Goal: Information Seeking & Learning: Learn about a topic

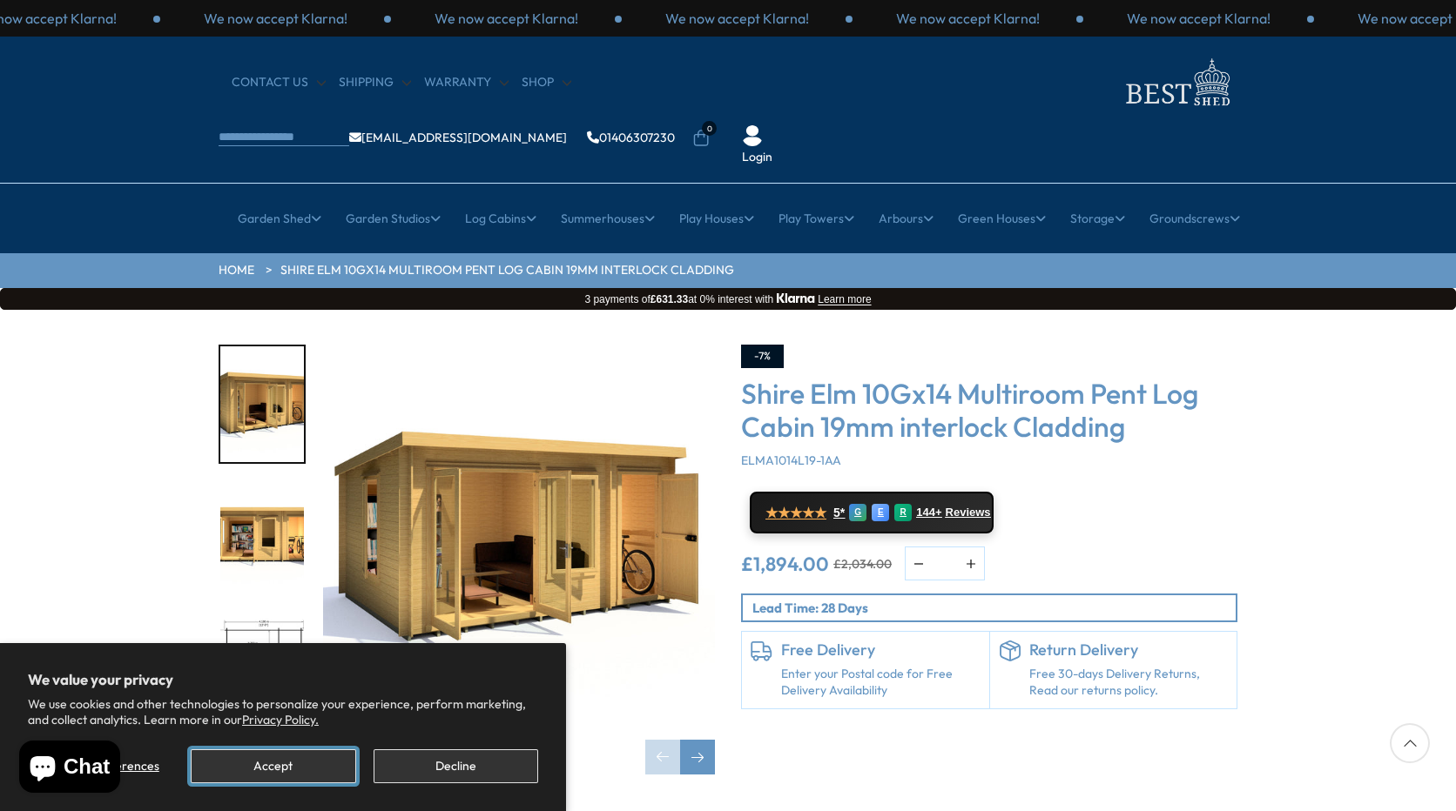
click at [274, 771] on button "Accept" at bounding box center [273, 767] width 165 height 34
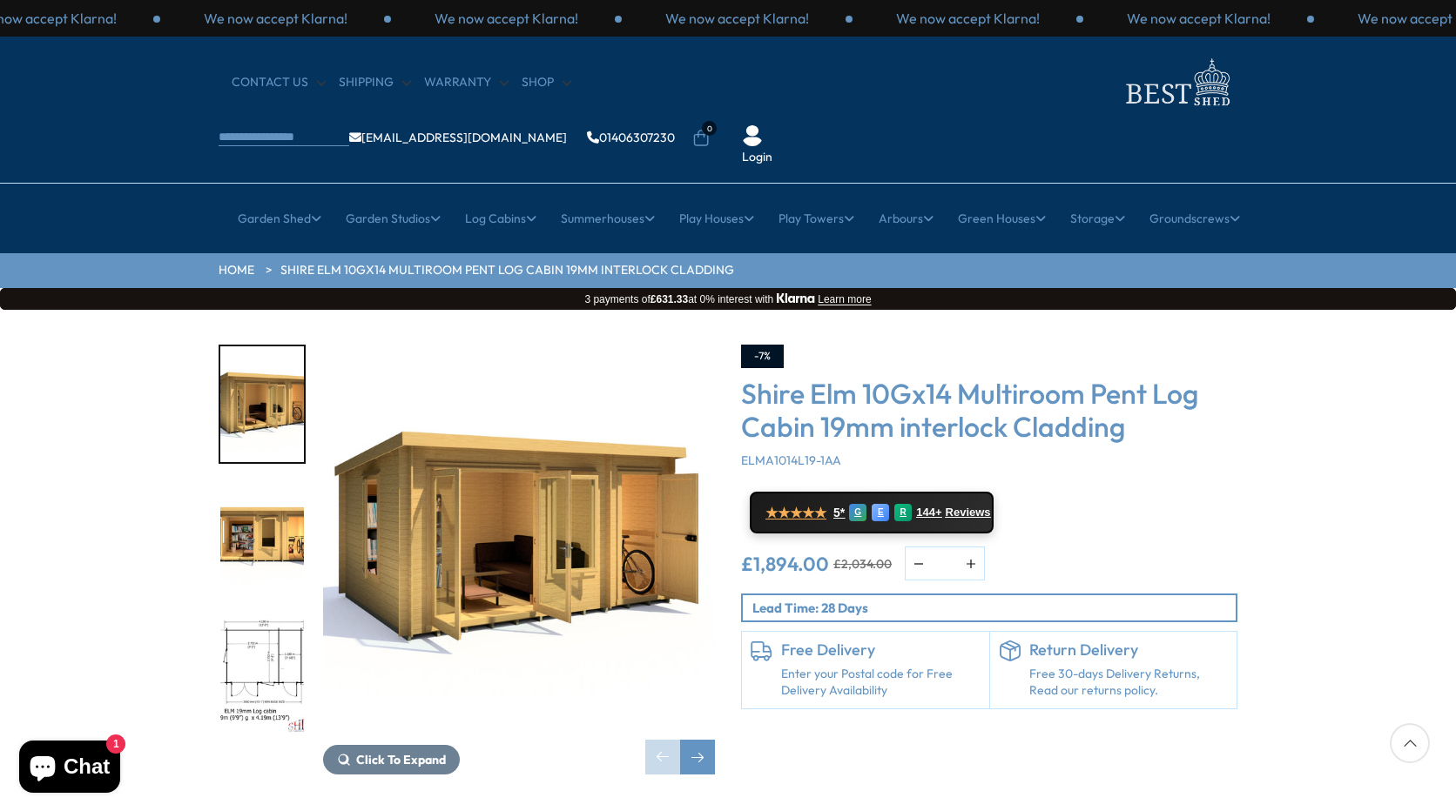
click at [512, 488] on img "1 / 11" at bounding box center [519, 541] width 392 height 392
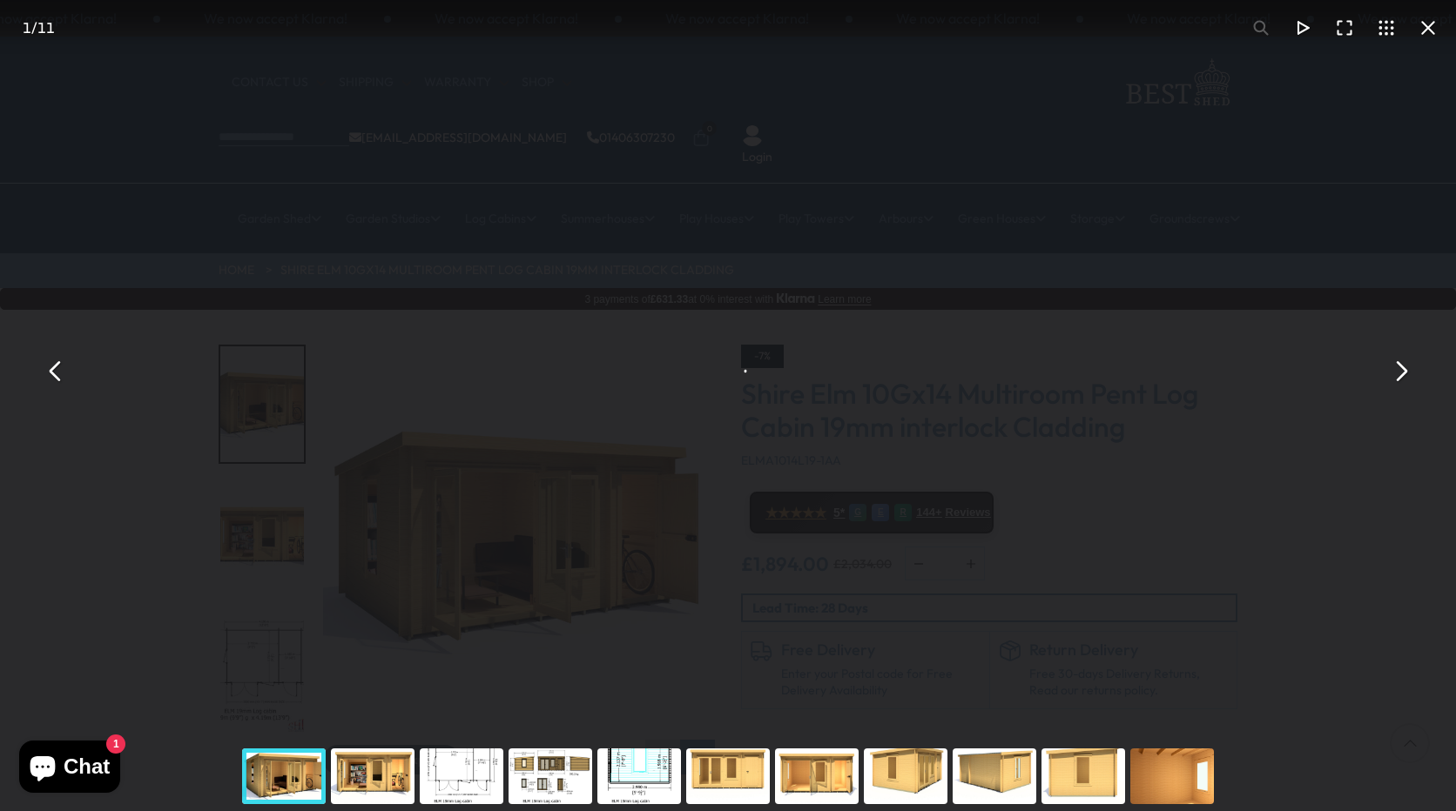
click at [512, 488] on div "Shire Elm 10Gx14 Multiroom Pent Log Cabin 19mm interlock Cladding - Best Shed" at bounding box center [728, 371] width 1456 height 742
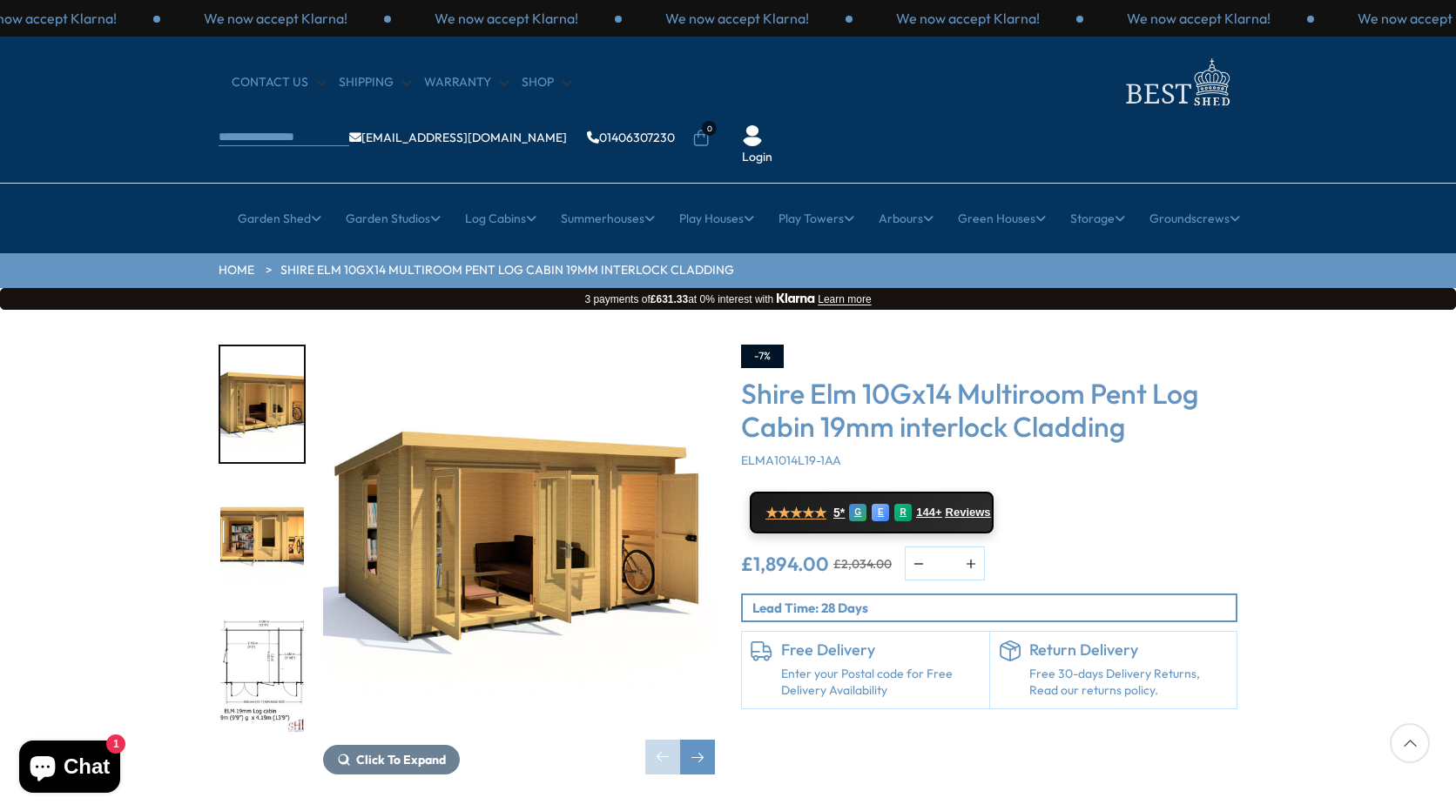
click at [512, 488] on img "1 / 11" at bounding box center [519, 541] width 392 height 392
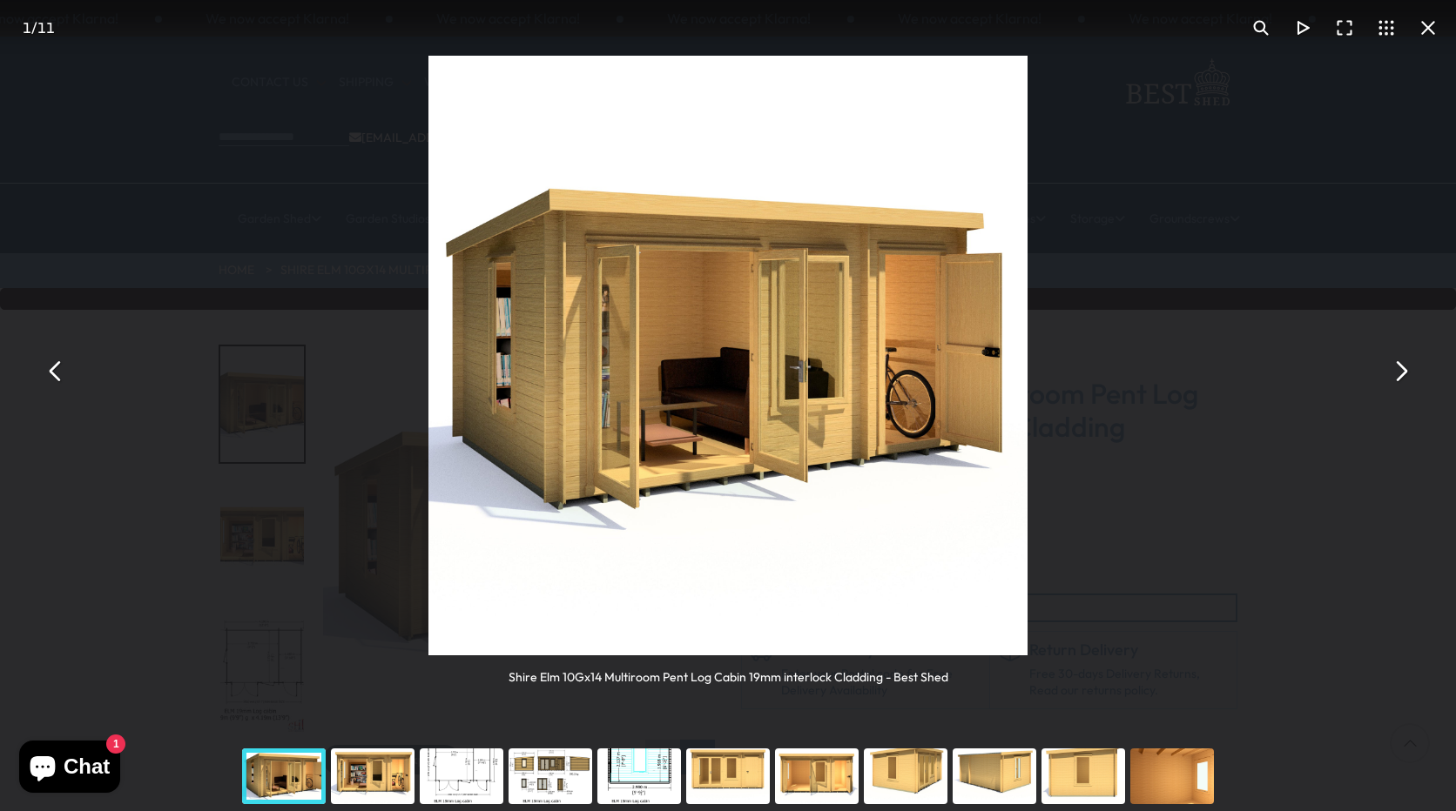
click at [1401, 372] on button "You can close this modal content with the ESC key" at bounding box center [1400, 371] width 42 height 42
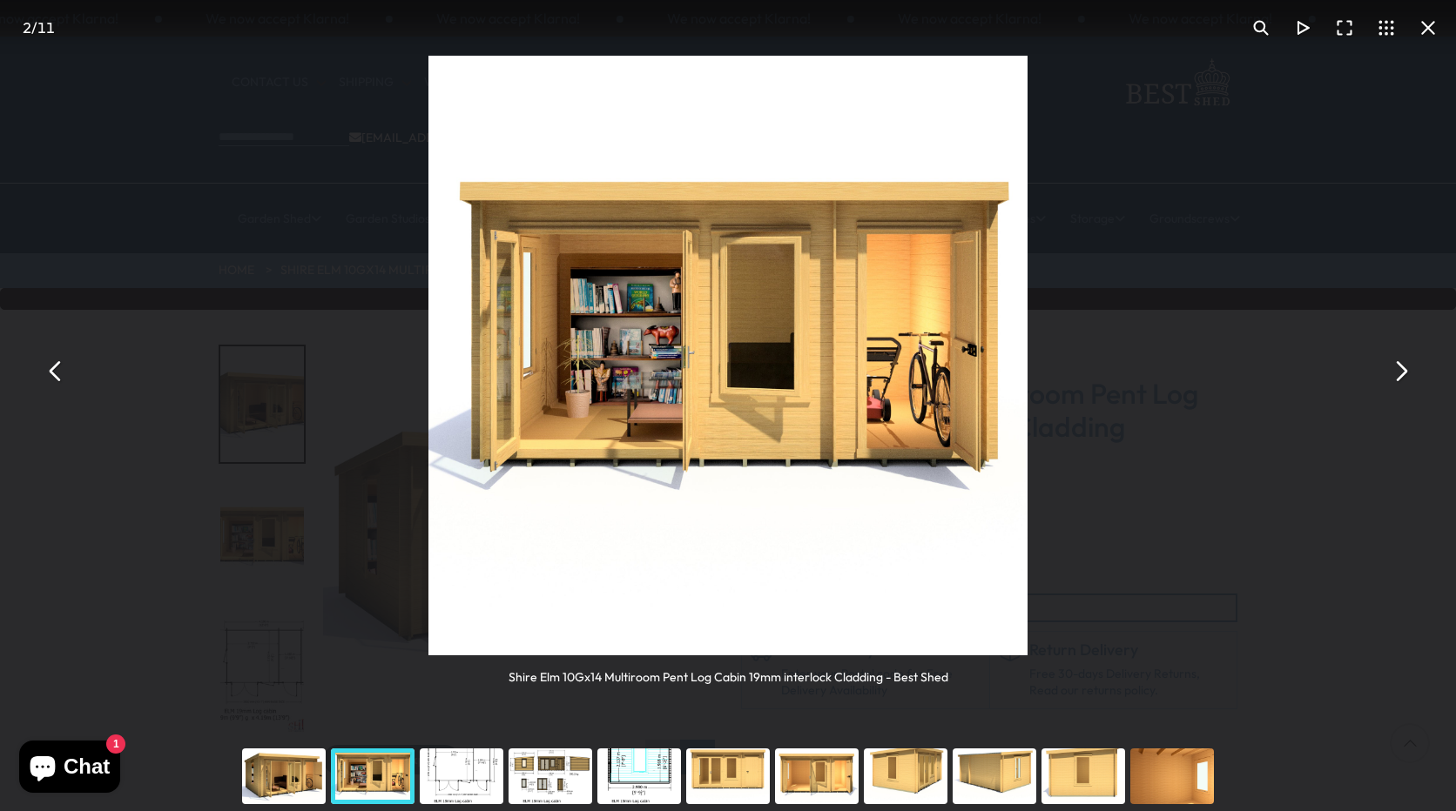
click at [1401, 372] on button "You can close this modal content with the ESC key" at bounding box center [1400, 371] width 42 height 42
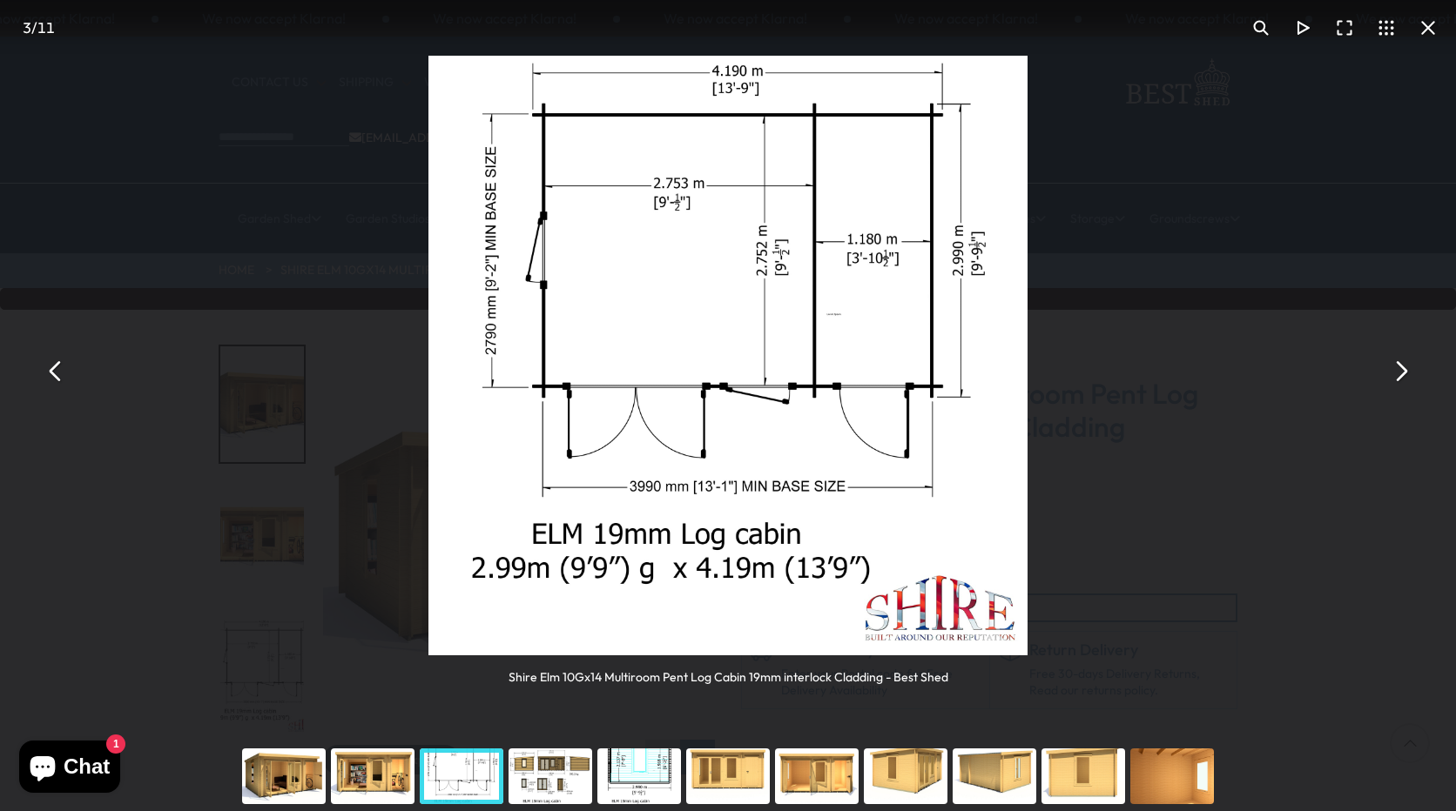
click at [1401, 372] on button "You can close this modal content with the ESC key" at bounding box center [1400, 371] width 42 height 42
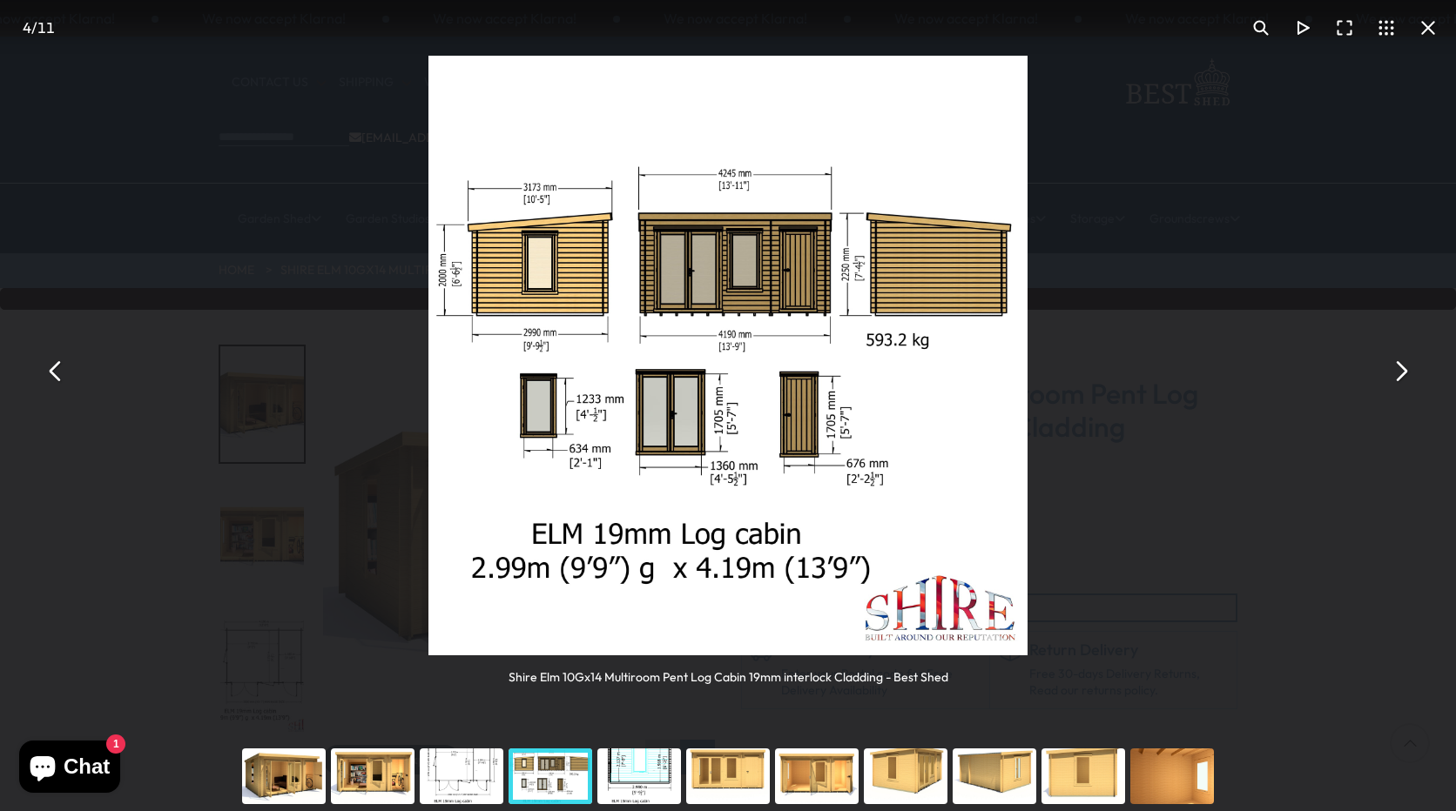
click at [1401, 372] on button "You can close this modal content with the ESC key" at bounding box center [1400, 371] width 42 height 42
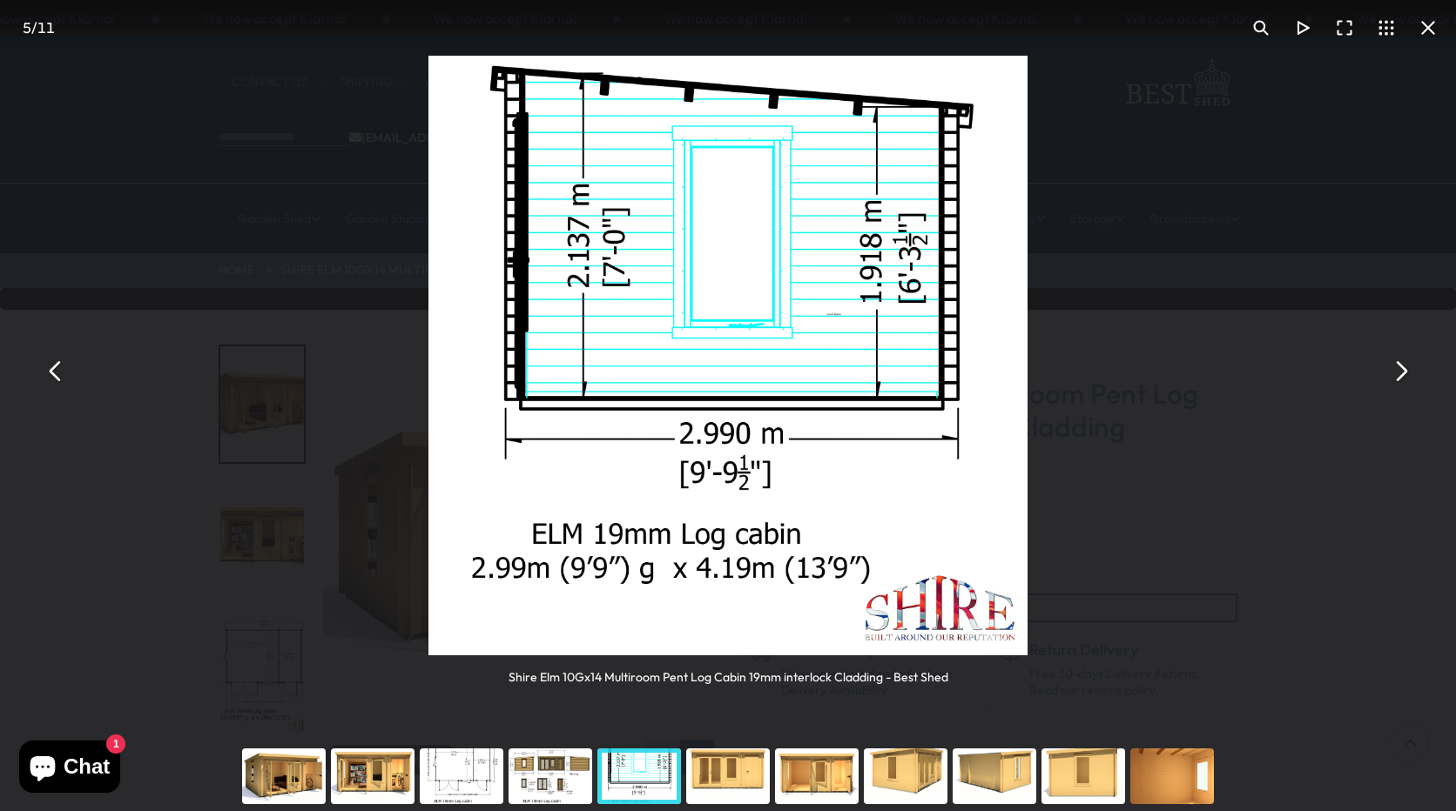
click at [1401, 372] on button "You can close this modal content with the ESC key" at bounding box center [1400, 371] width 42 height 42
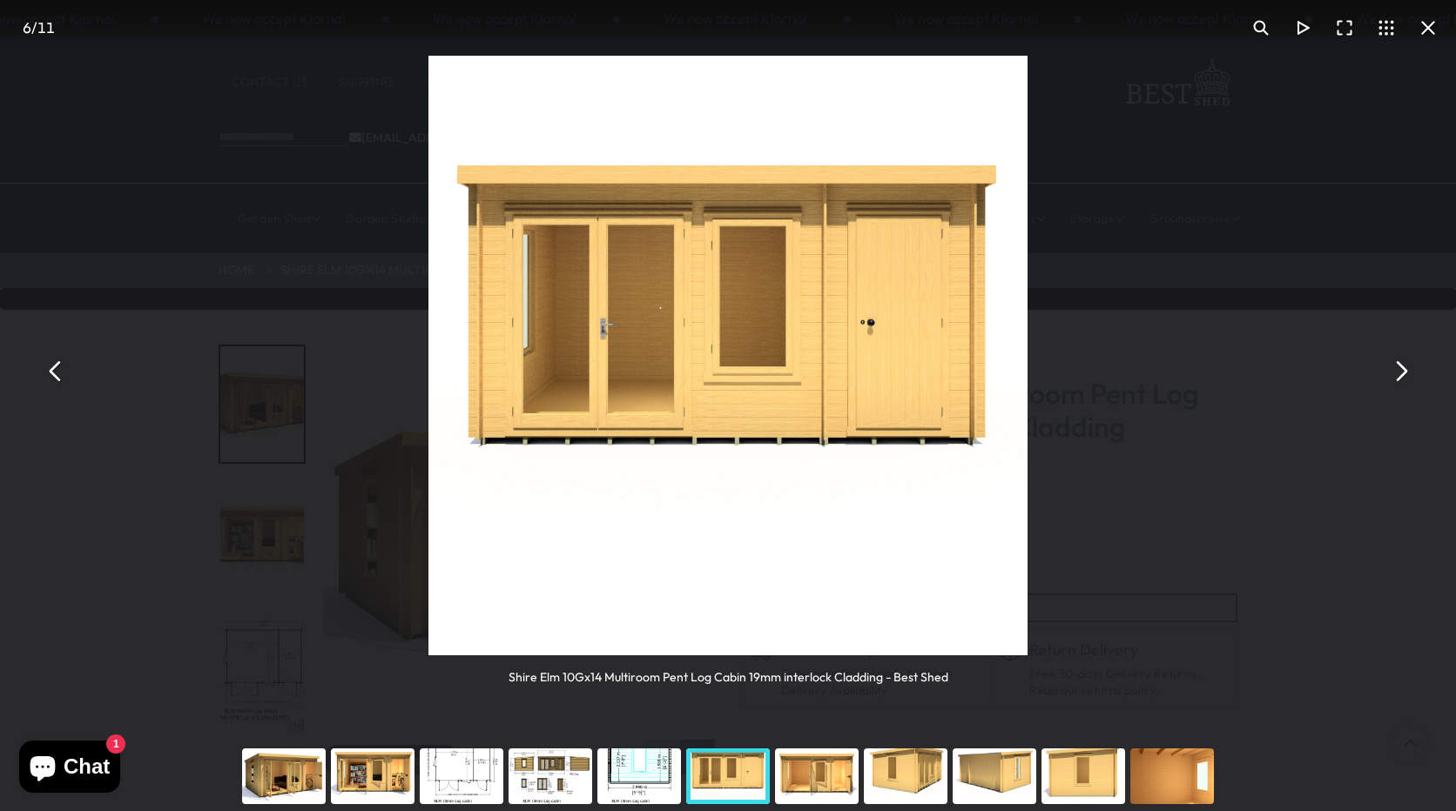
click at [1401, 372] on button "You can close this modal content with the ESC key" at bounding box center [1400, 371] width 42 height 42
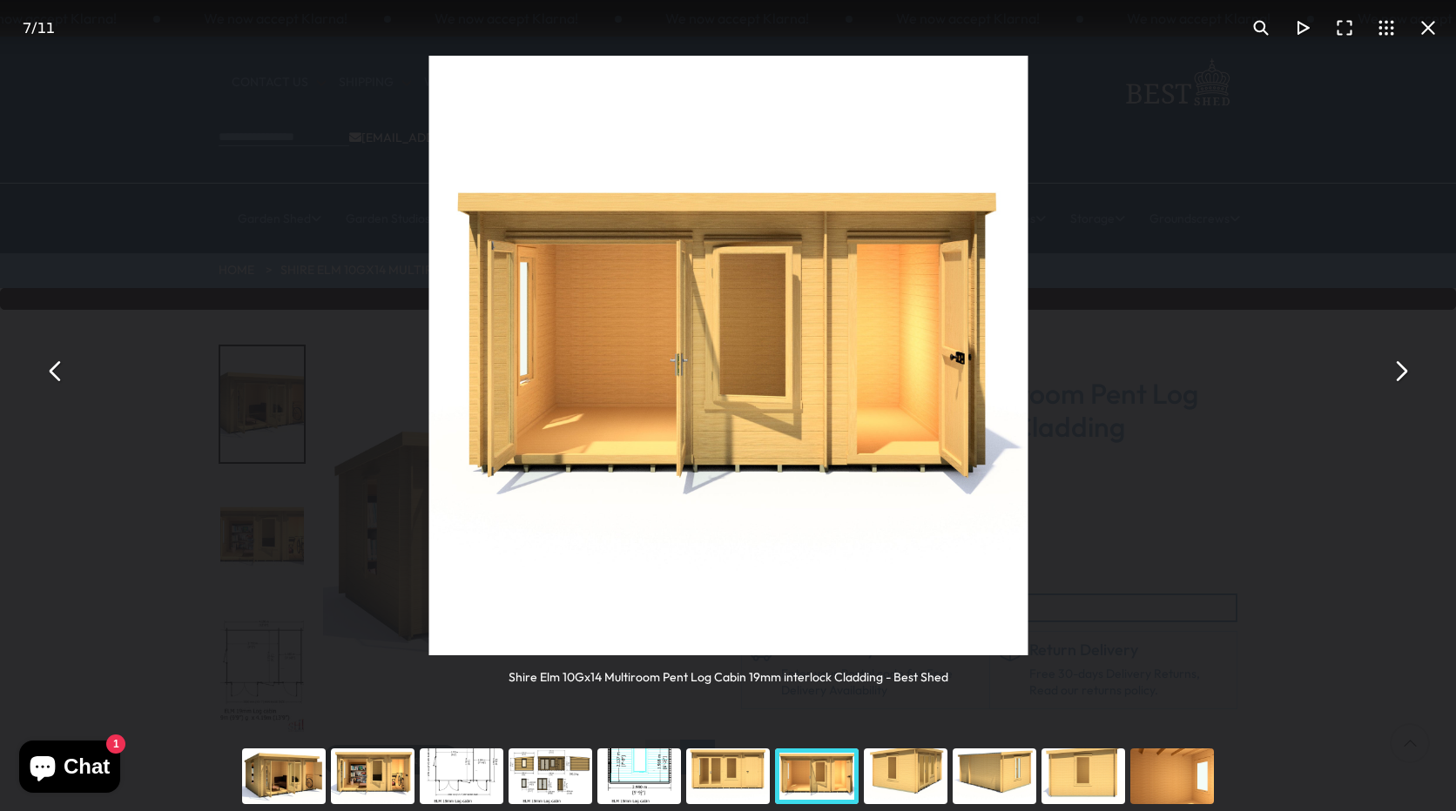
click at [1401, 372] on button "You can close this modal content with the ESC key" at bounding box center [1400, 371] width 42 height 42
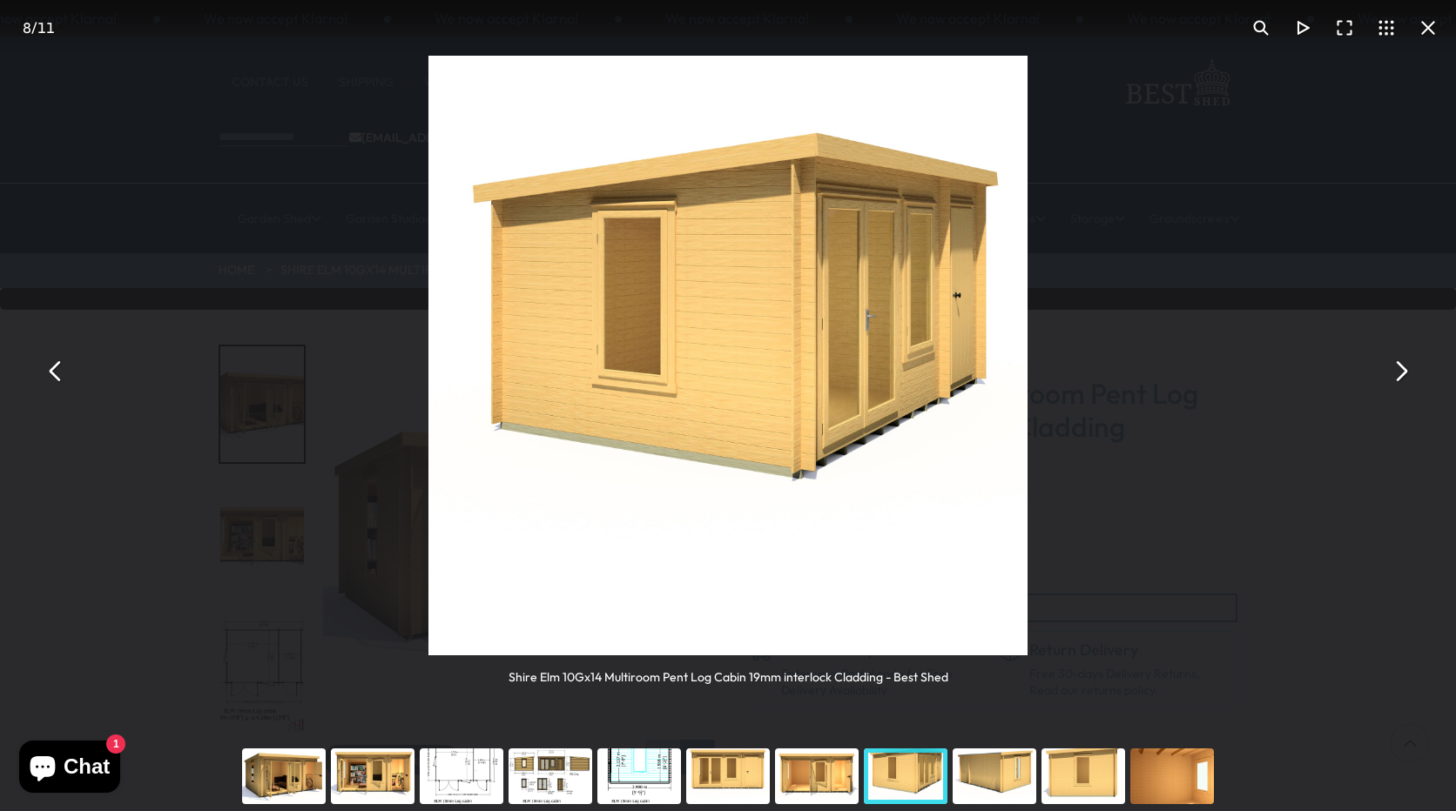
click at [1401, 372] on button "You can close this modal content with the ESC key" at bounding box center [1400, 371] width 42 height 42
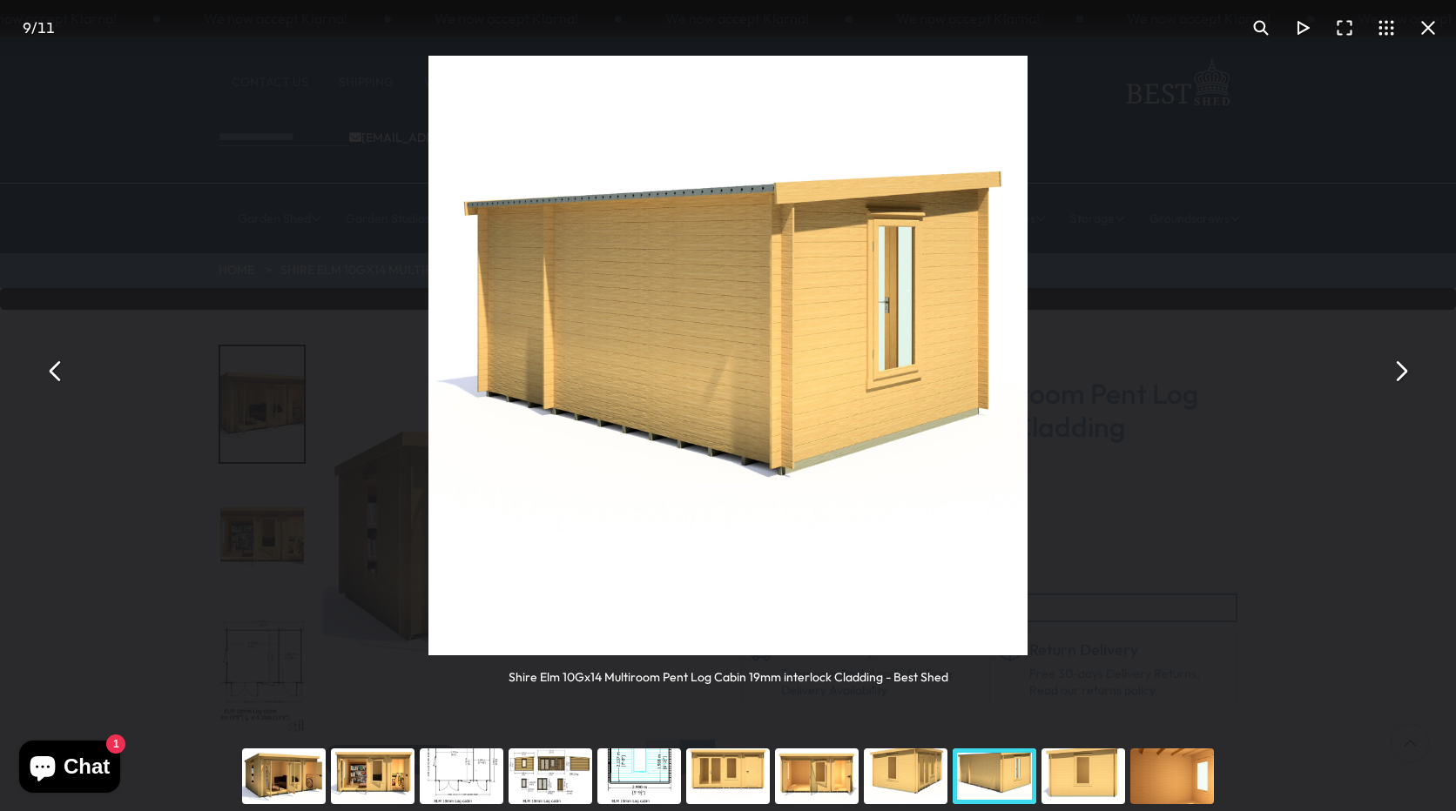
click at [1401, 372] on button "You can close this modal content with the ESC key" at bounding box center [1400, 371] width 42 height 42
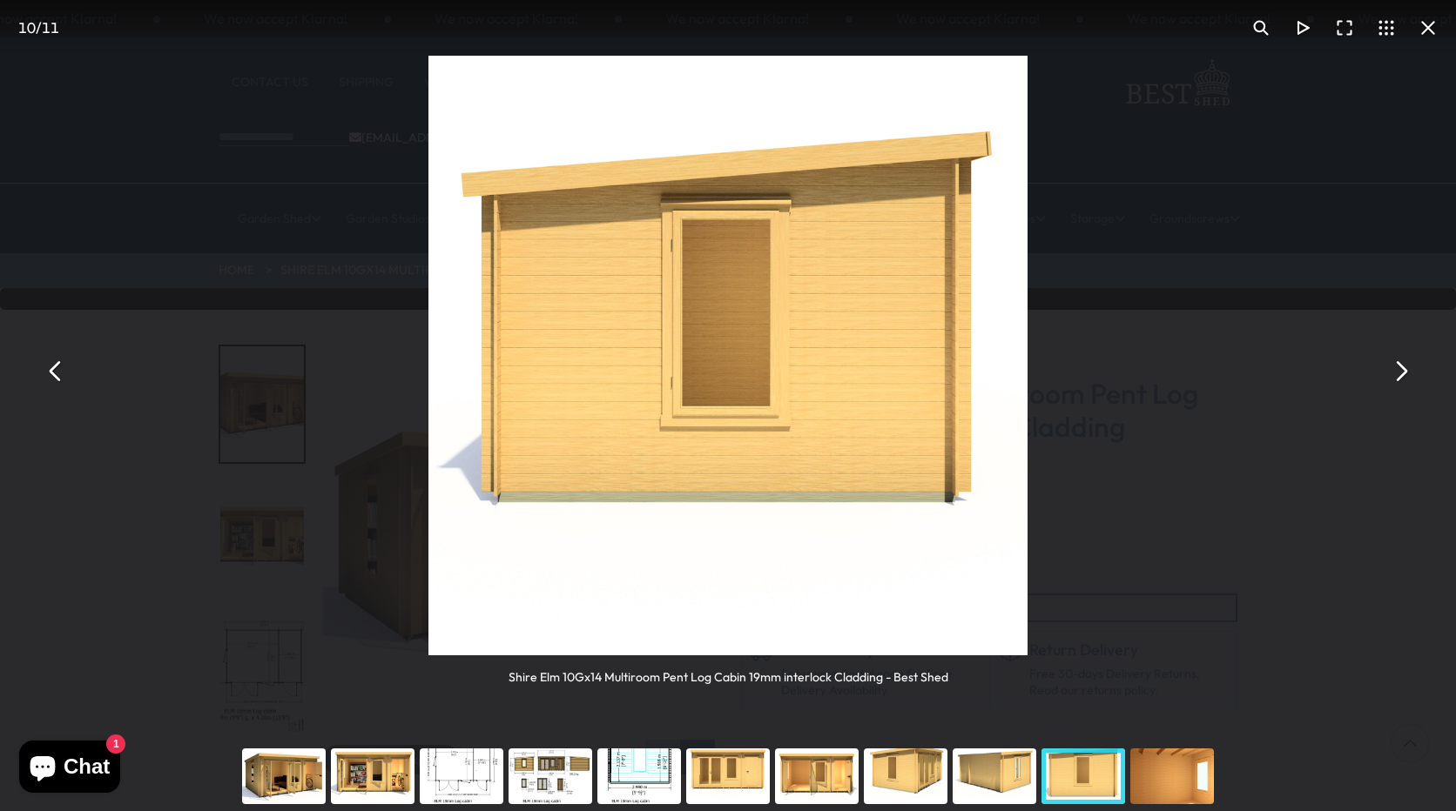
click at [1401, 372] on button "You can close this modal content with the ESC key" at bounding box center [1400, 371] width 42 height 42
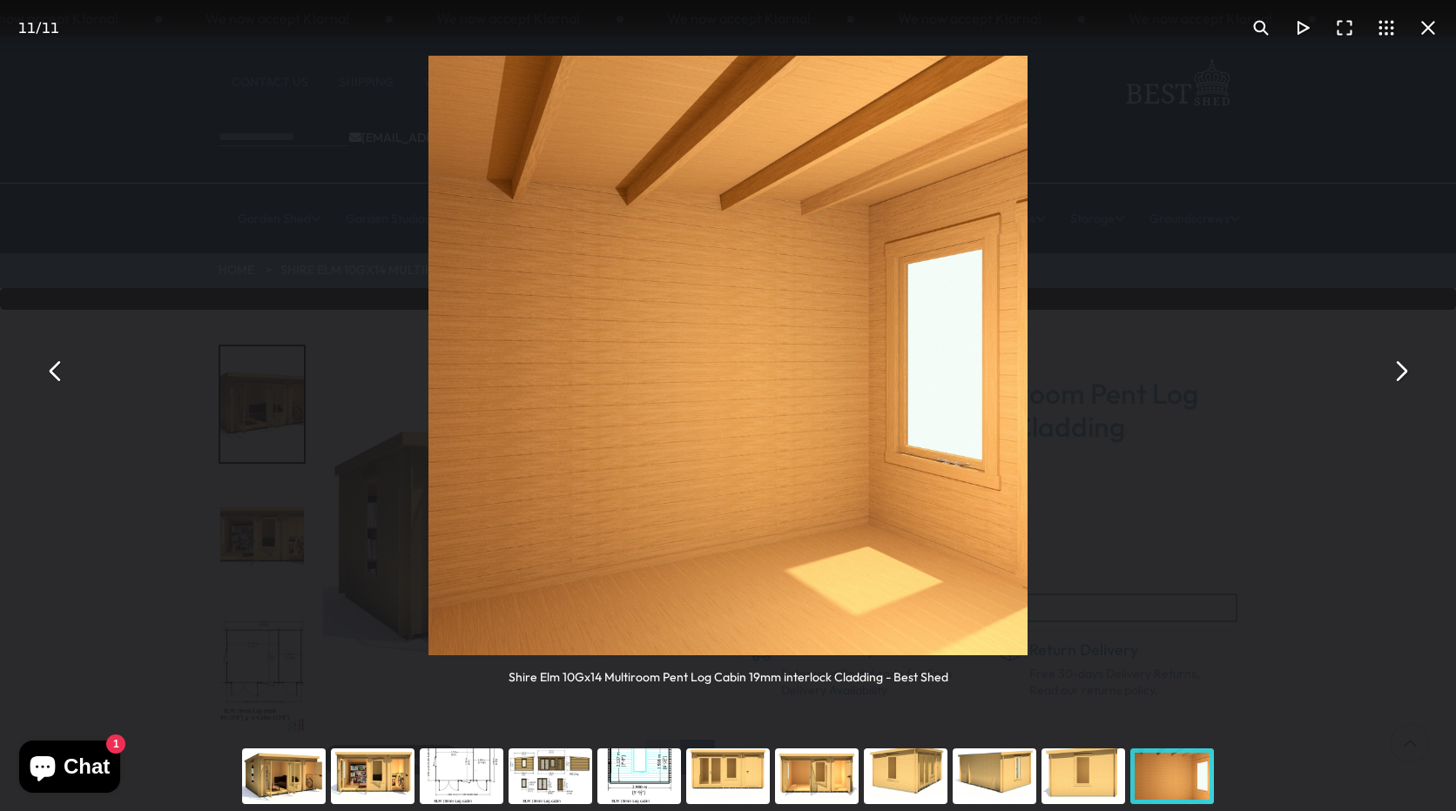
click at [1401, 372] on button "You can close this modal content with the ESC key" at bounding box center [1400, 371] width 42 height 42
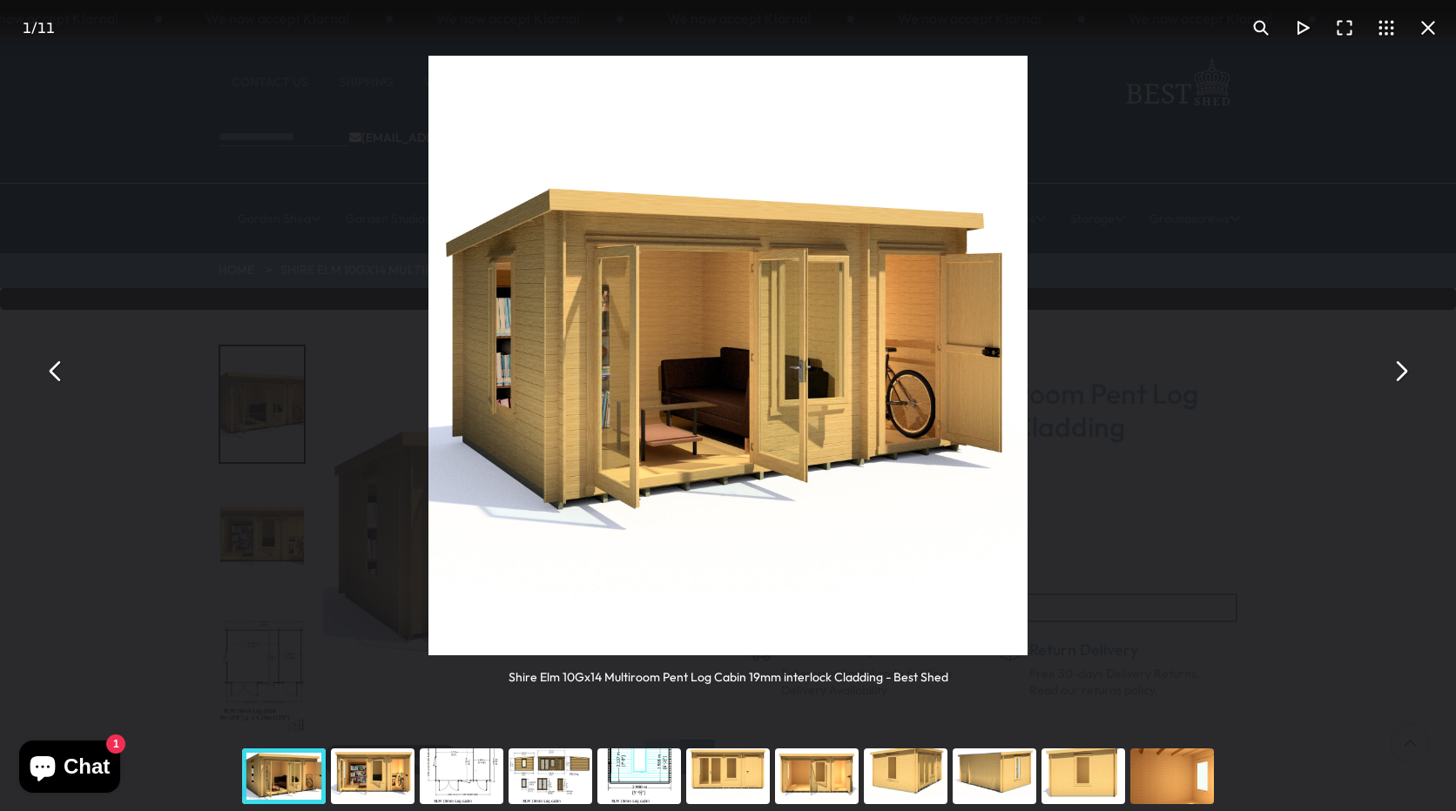
click at [1401, 372] on button "You can close this modal content with the ESC key" at bounding box center [1400, 371] width 42 height 42
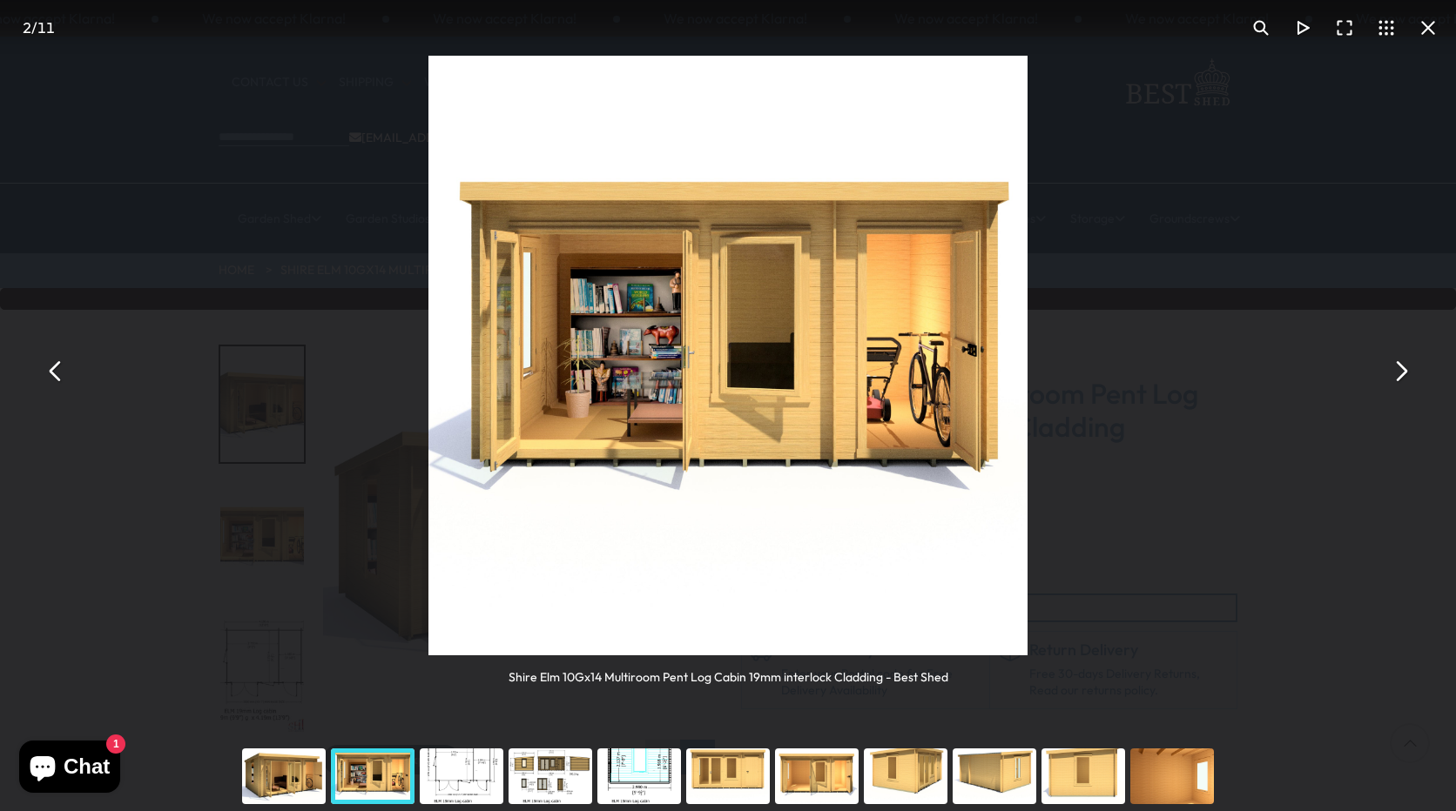
click at [1401, 372] on button "You can close this modal content with the ESC key" at bounding box center [1400, 371] width 42 height 42
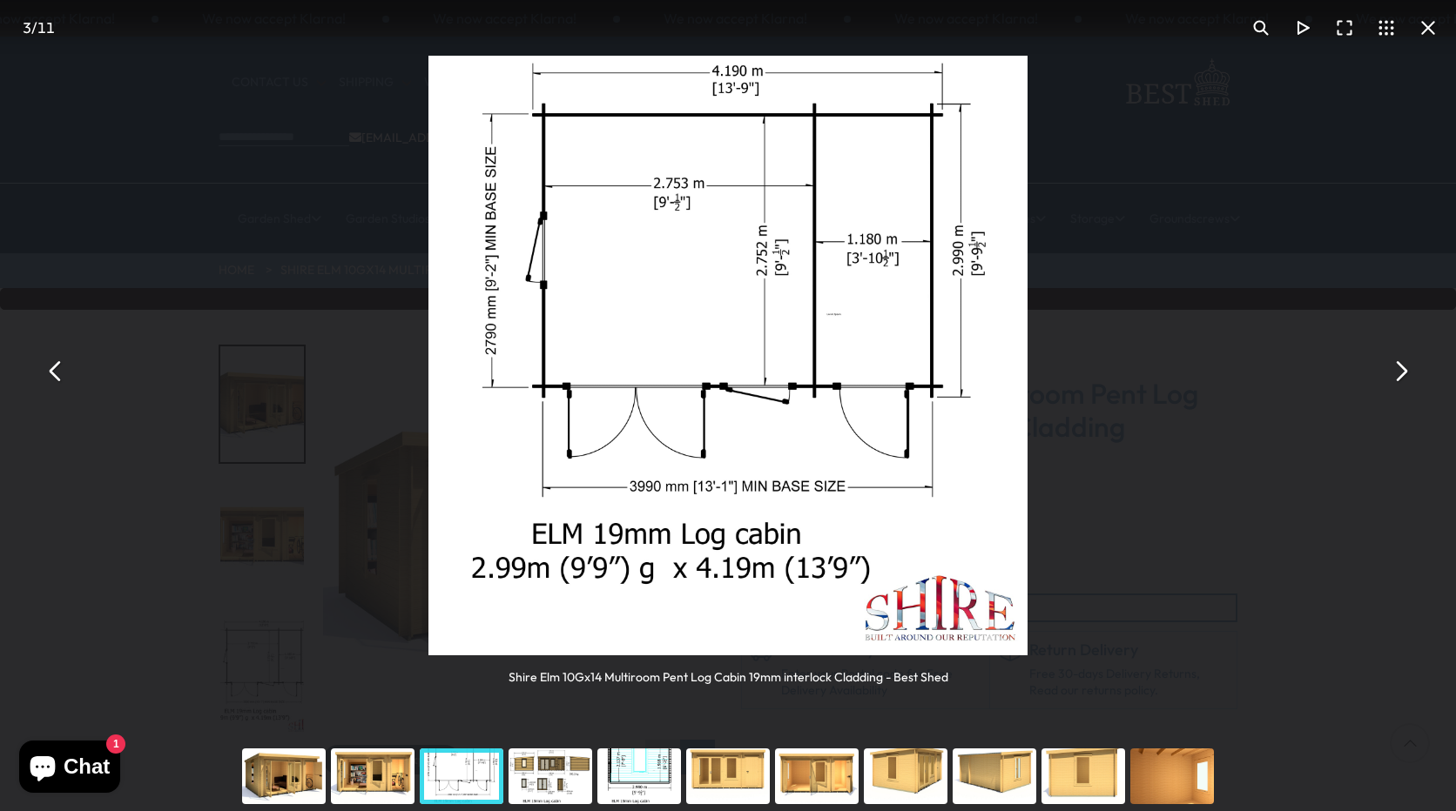
click at [1401, 372] on button "You can close this modal content with the ESC key" at bounding box center [1400, 371] width 42 height 42
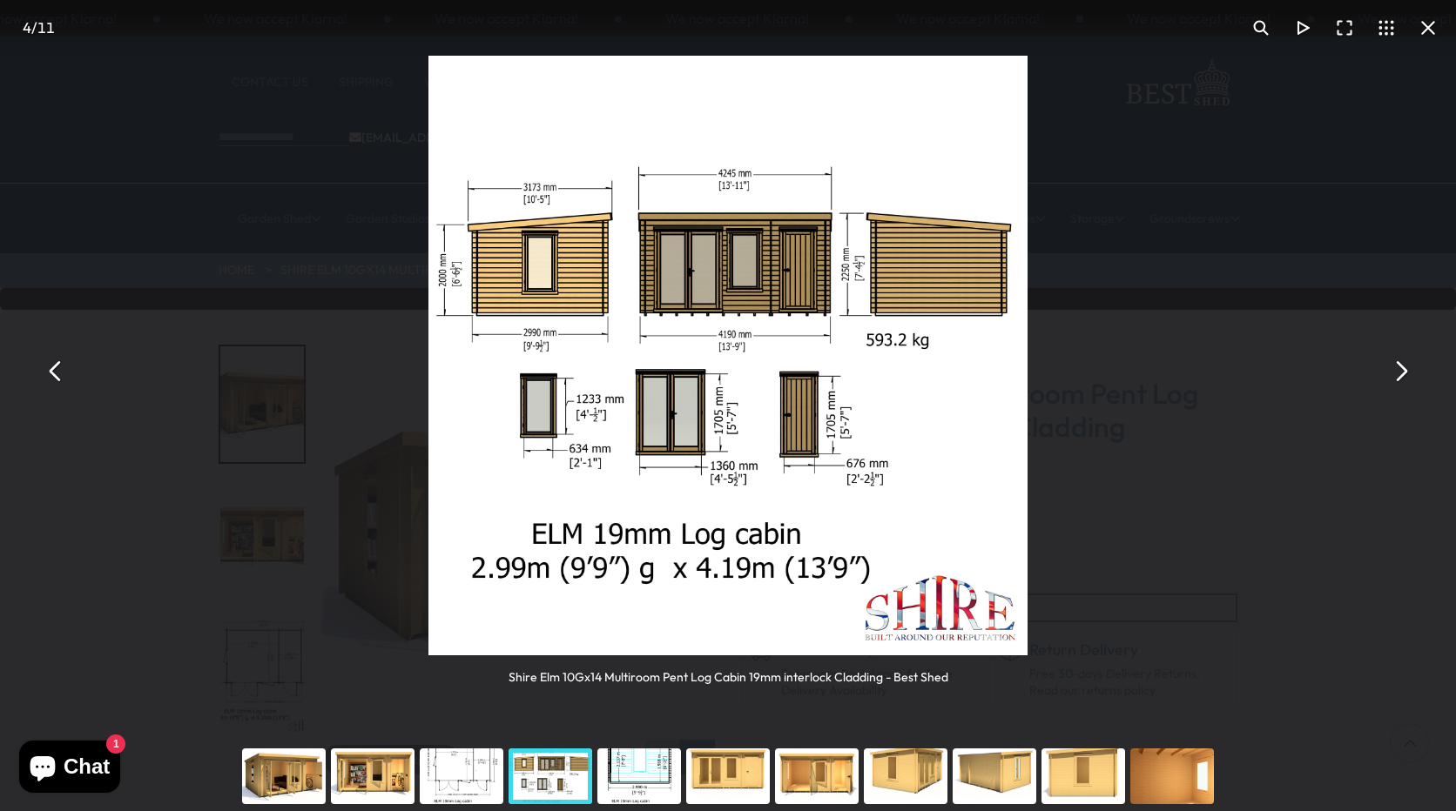
click at [1401, 372] on button "You can close this modal content with the ESC key" at bounding box center [1400, 371] width 42 height 42
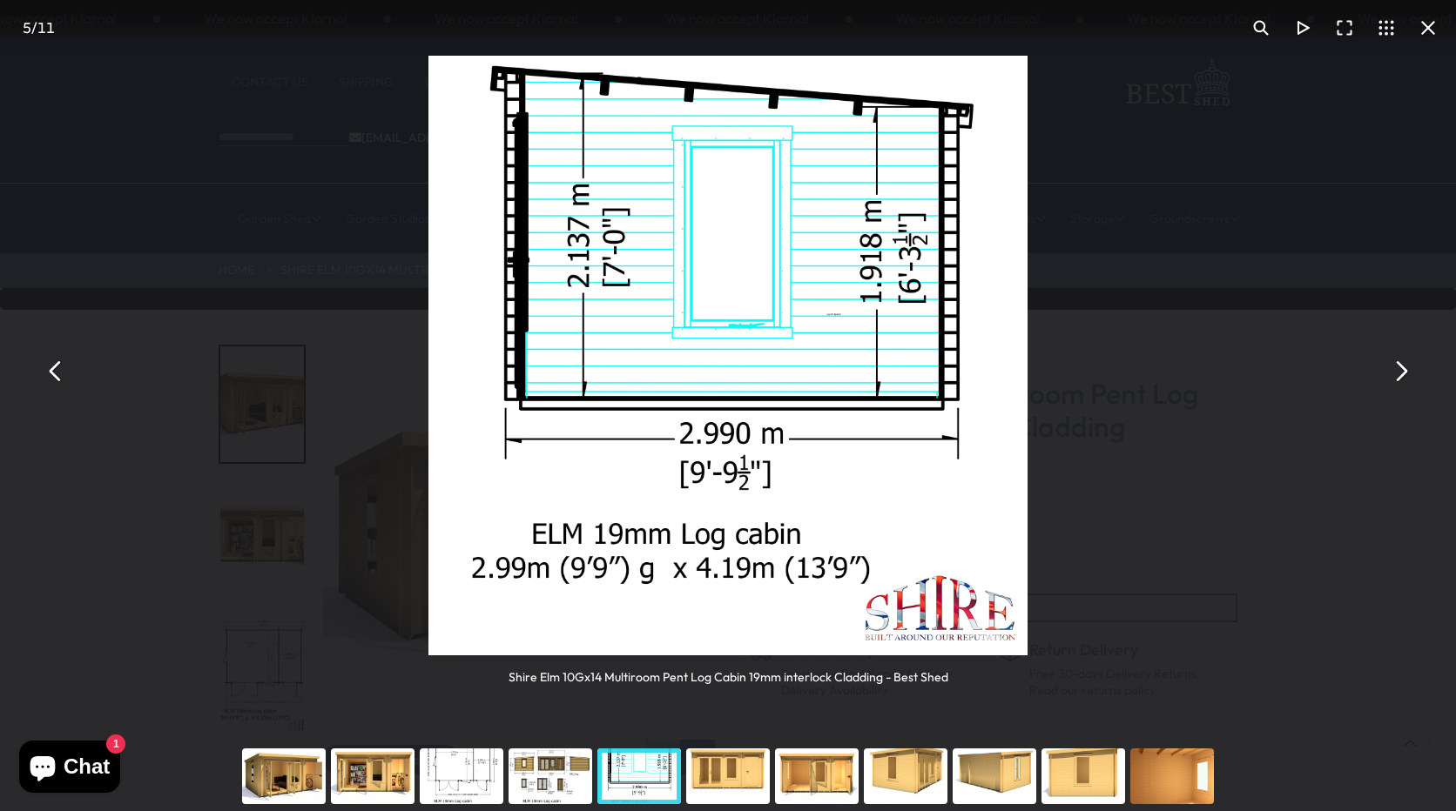
click at [1401, 372] on button "You can close this modal content with the ESC key" at bounding box center [1400, 371] width 42 height 42
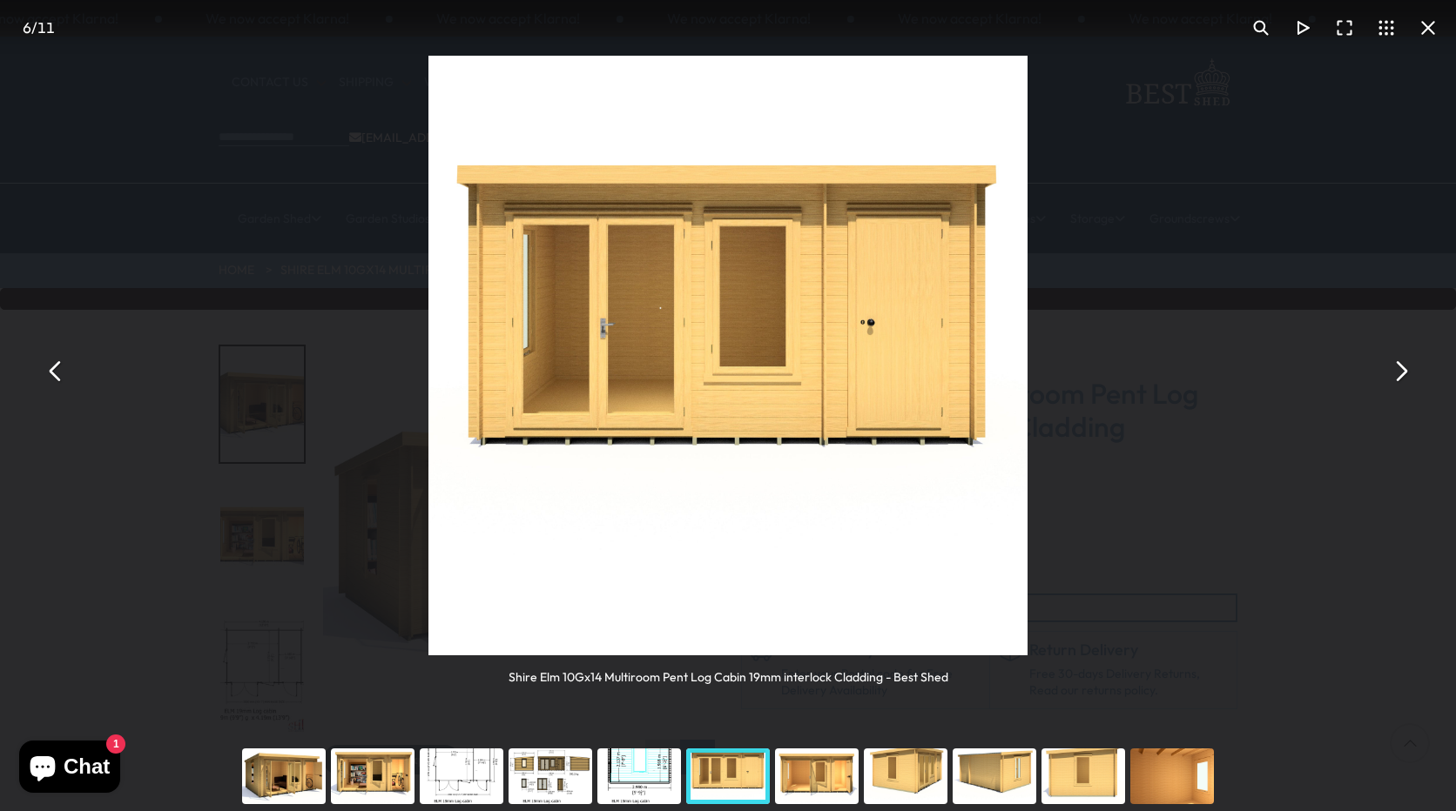
click at [823, 783] on div "You can close this modal content with the ESC key" at bounding box center [816, 777] width 89 height 70
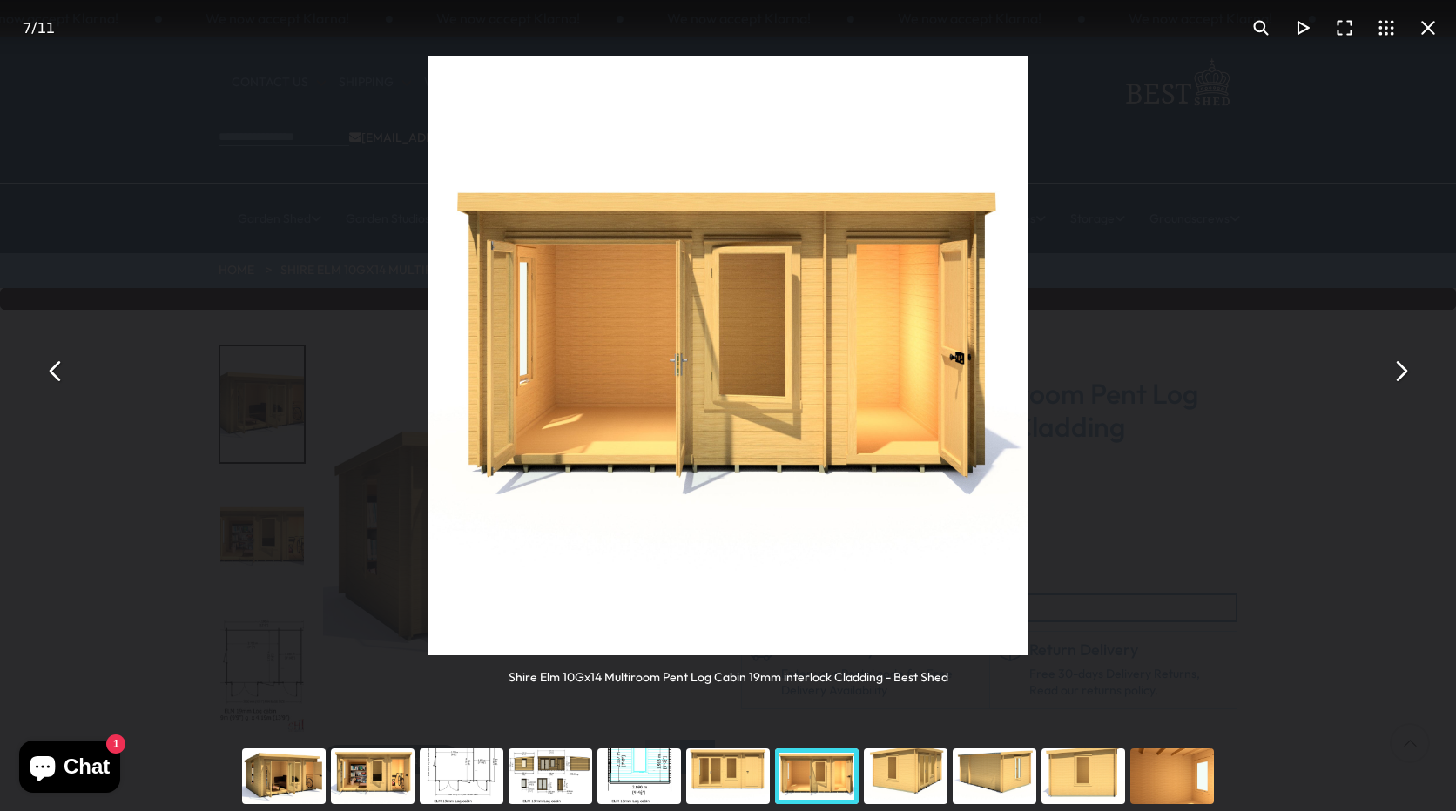
click at [1397, 372] on button "You can close this modal content with the ESC key" at bounding box center [1400, 371] width 42 height 42
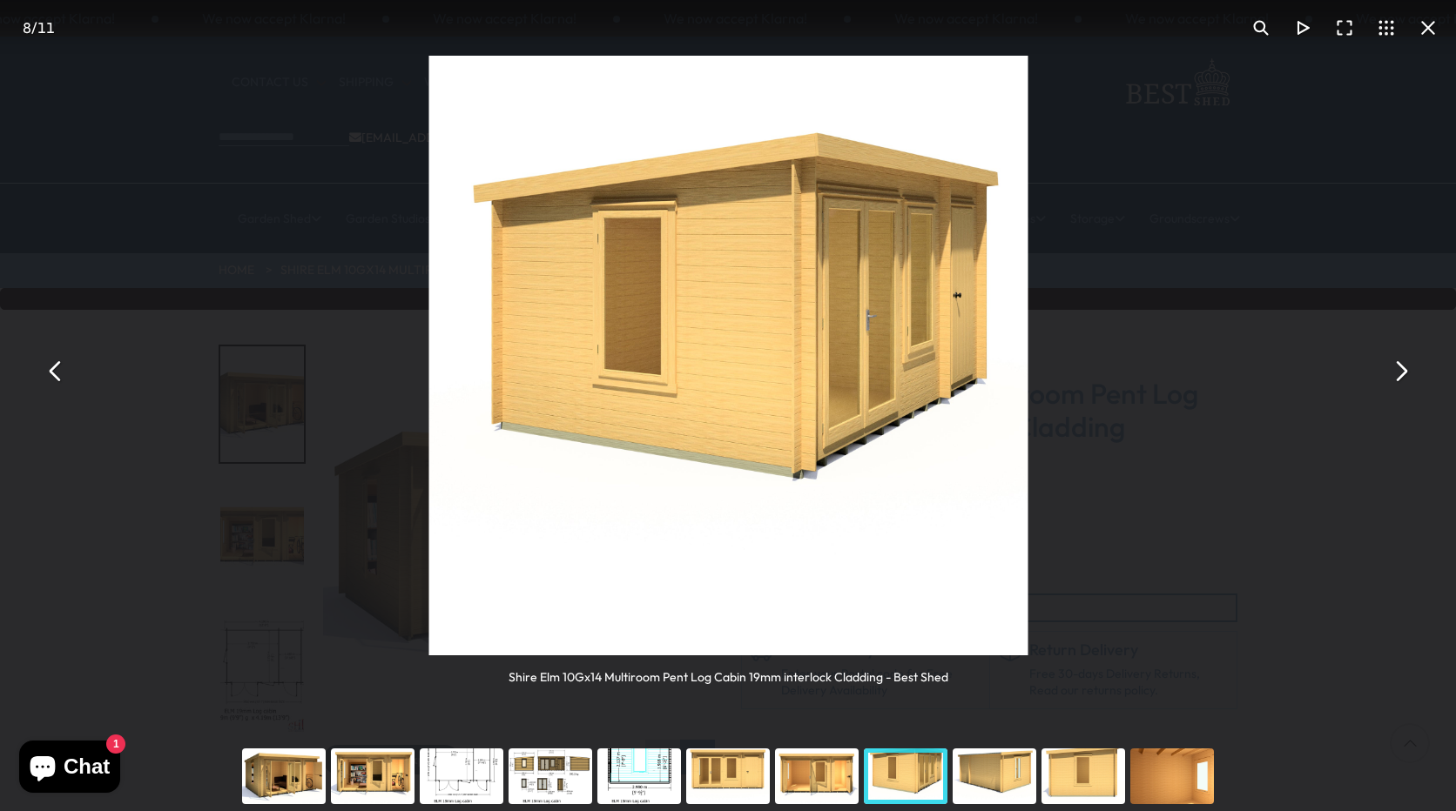
click at [1397, 372] on button "You can close this modal content with the ESC key" at bounding box center [1400, 371] width 42 height 42
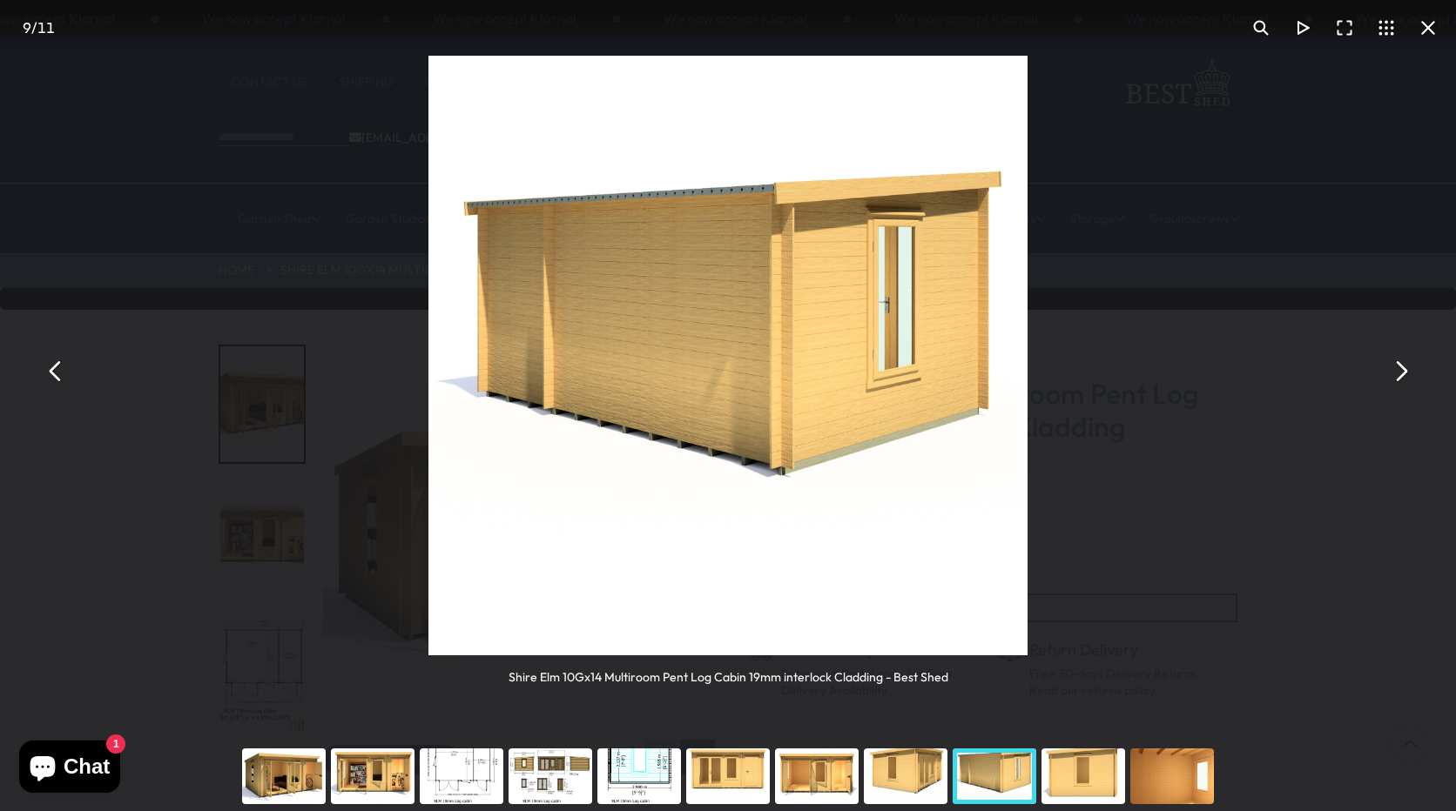
click at [1397, 372] on button "You can close this modal content with the ESC key" at bounding box center [1400, 371] width 42 height 42
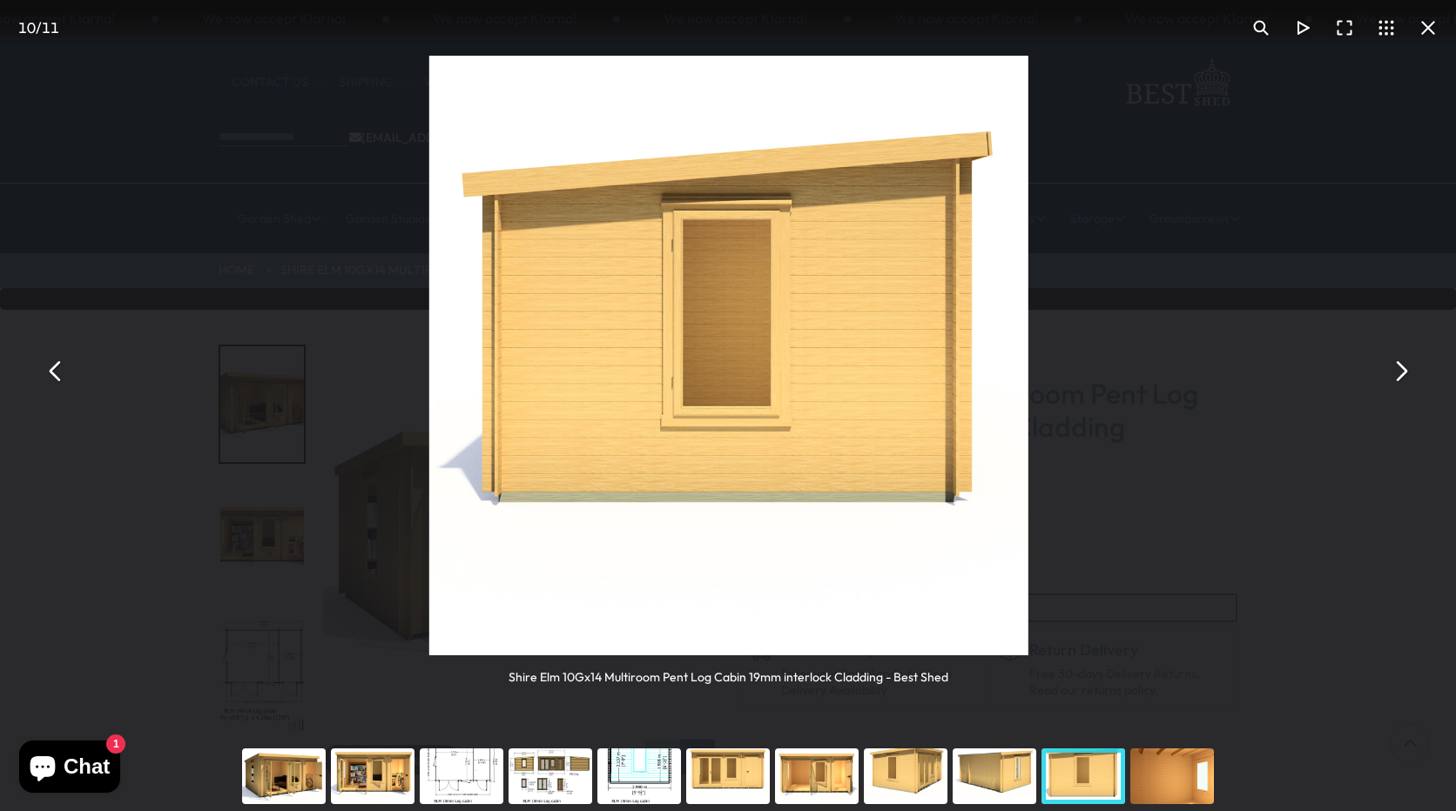
click at [1397, 372] on button "You can close this modal content with the ESC key" at bounding box center [1400, 371] width 42 height 42
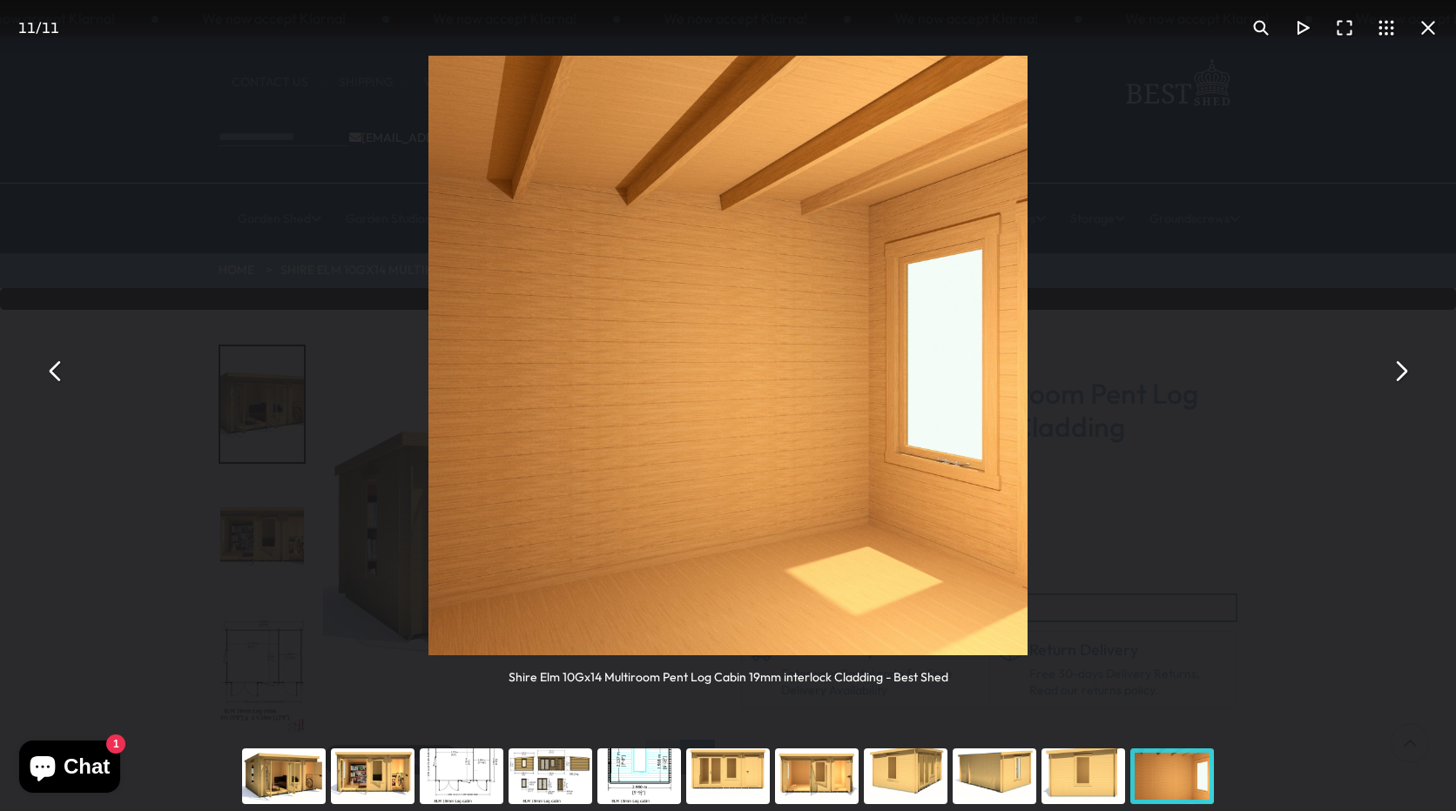
click at [1397, 372] on button "You can close this modal content with the ESC key" at bounding box center [1400, 371] width 42 height 42
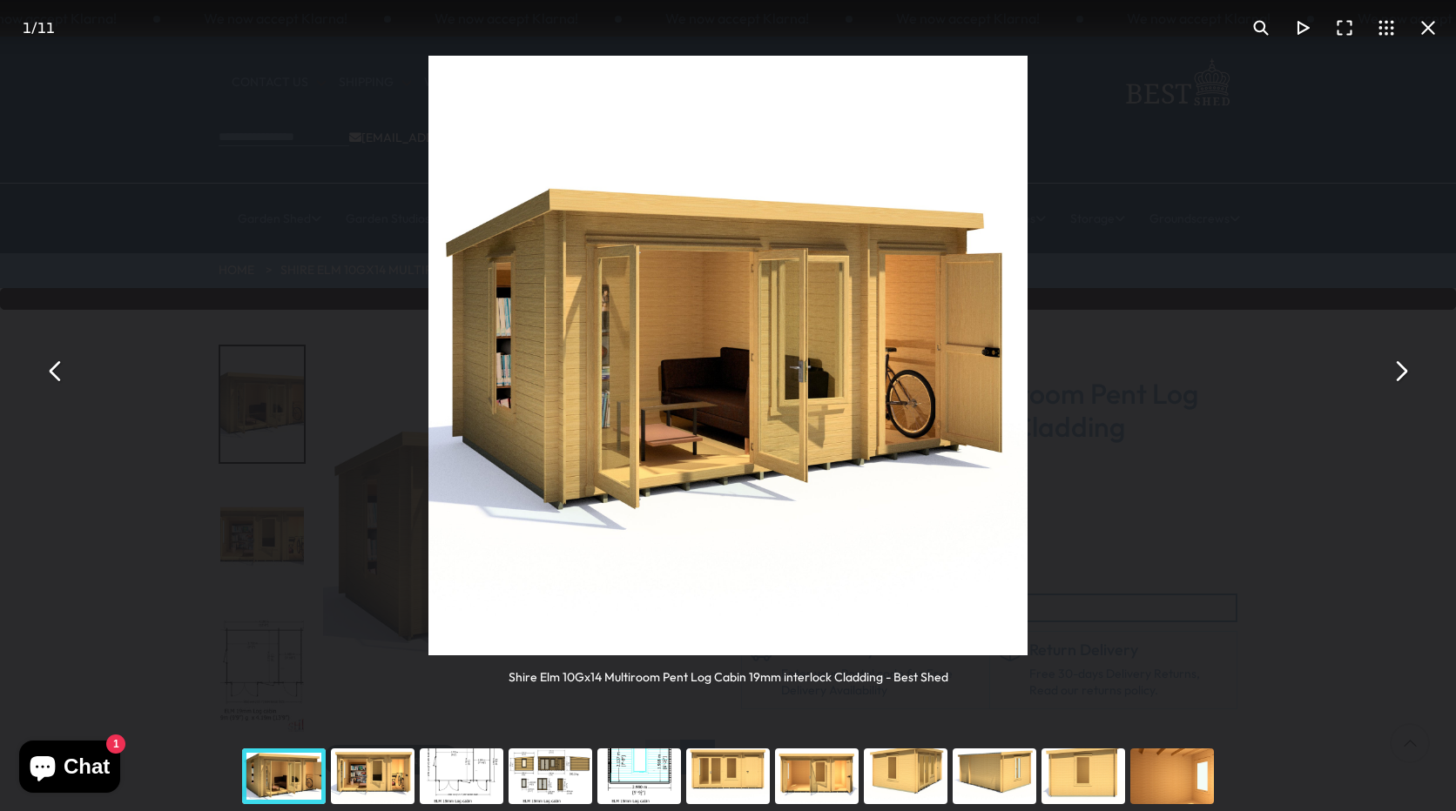
click at [1397, 372] on button "You can close this modal content with the ESC key" at bounding box center [1400, 371] width 42 height 42
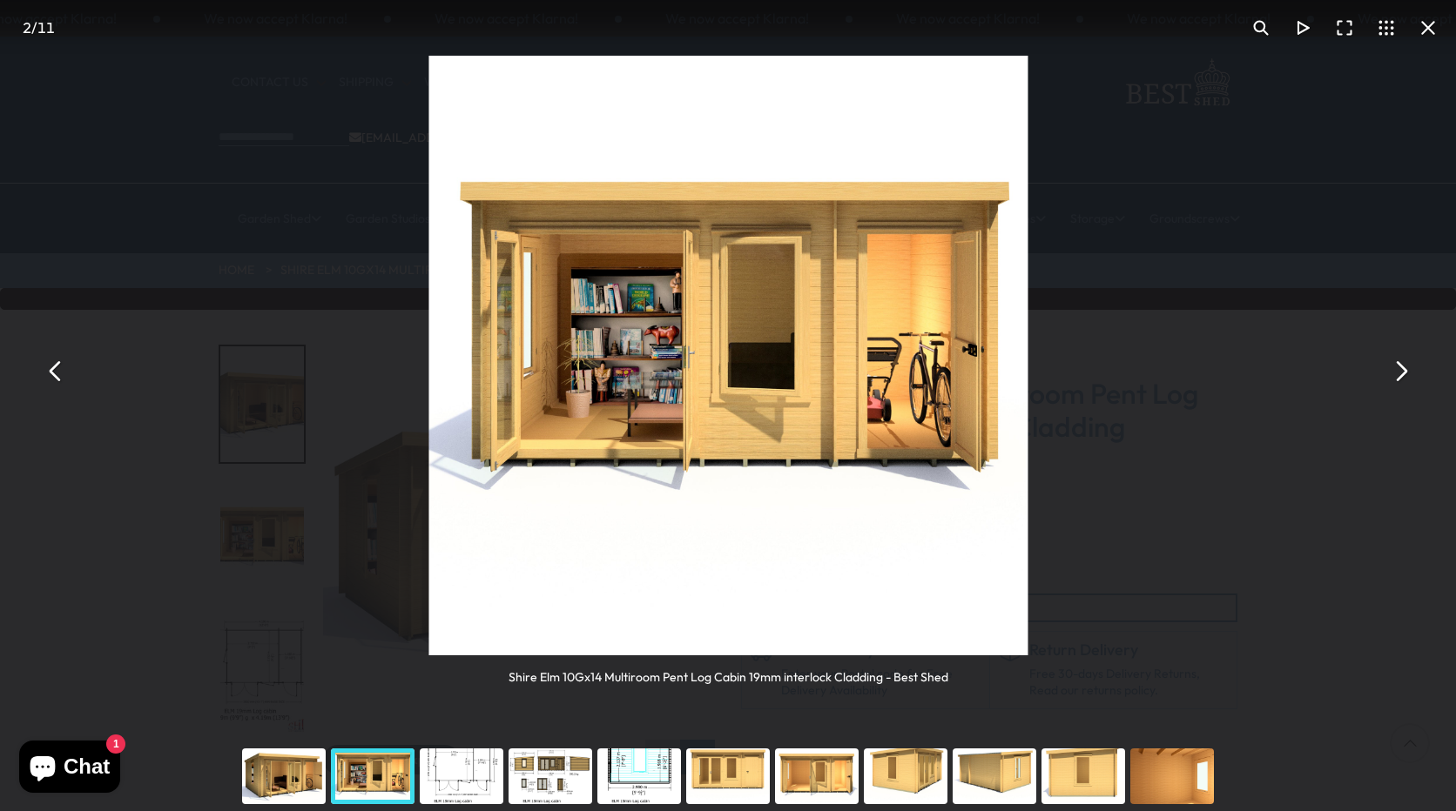
click at [1397, 372] on button "You can close this modal content with the ESC key" at bounding box center [1400, 371] width 42 height 42
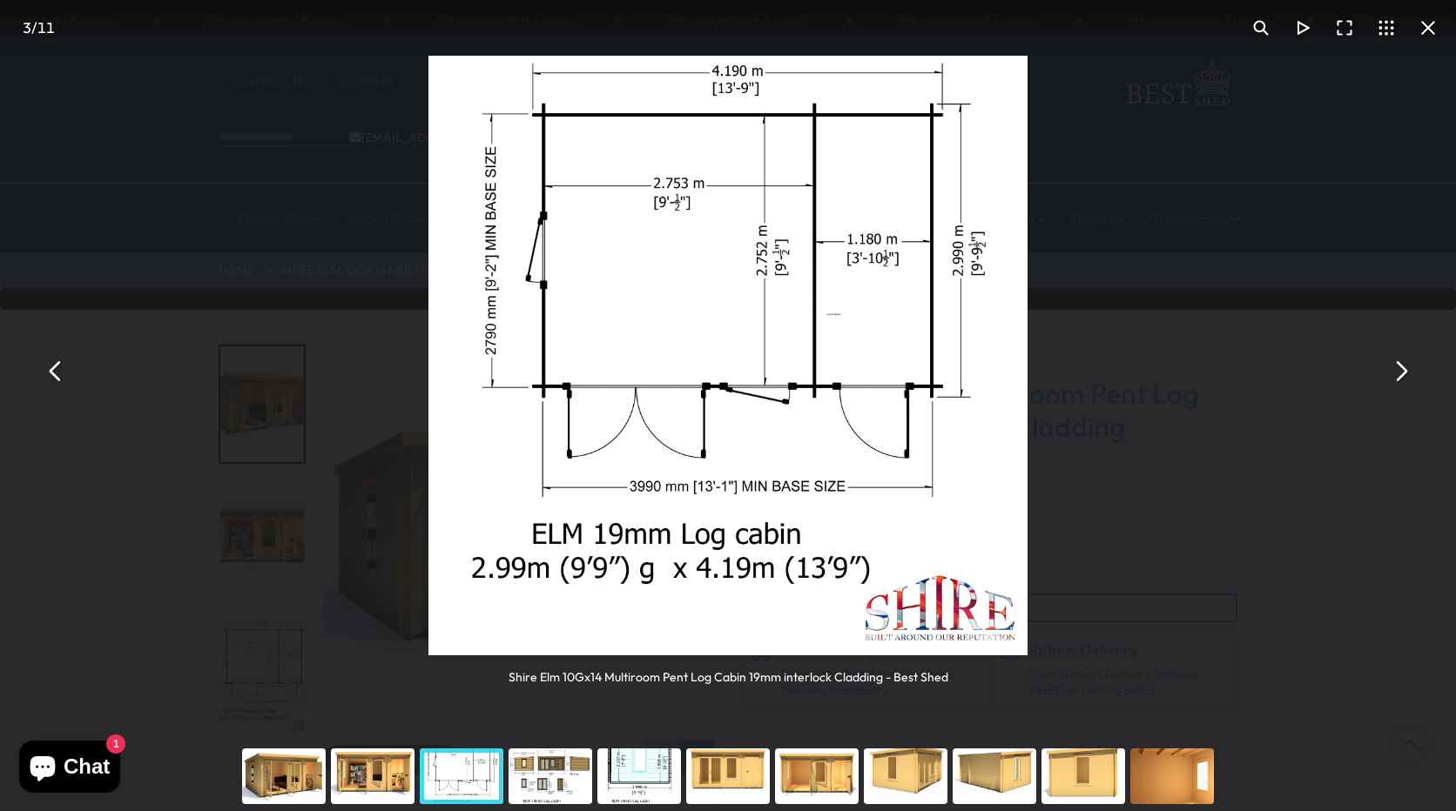
click at [1397, 372] on button "You can close this modal content with the ESC key" at bounding box center [1400, 371] width 42 height 42
